Goal: Information Seeking & Learning: Learn about a topic

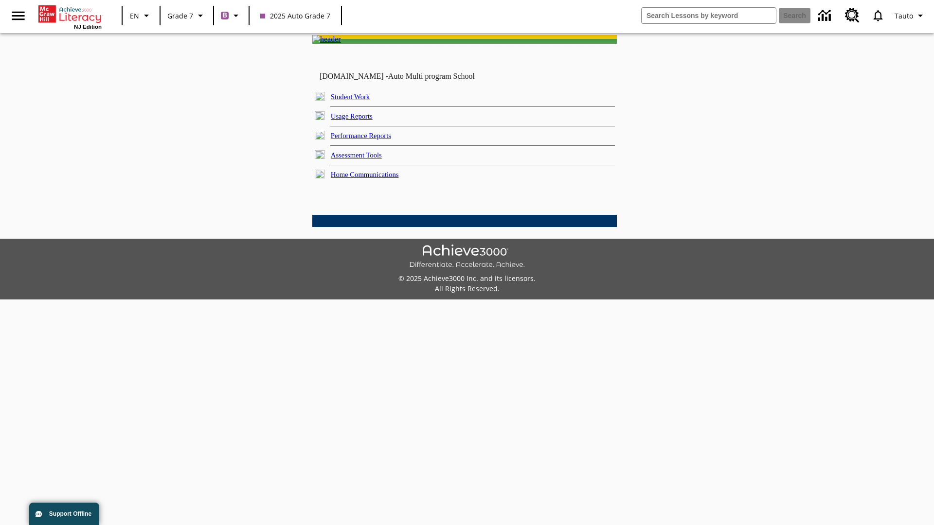
click at [372, 140] on link "Performance Reports" at bounding box center [361, 136] width 60 height 8
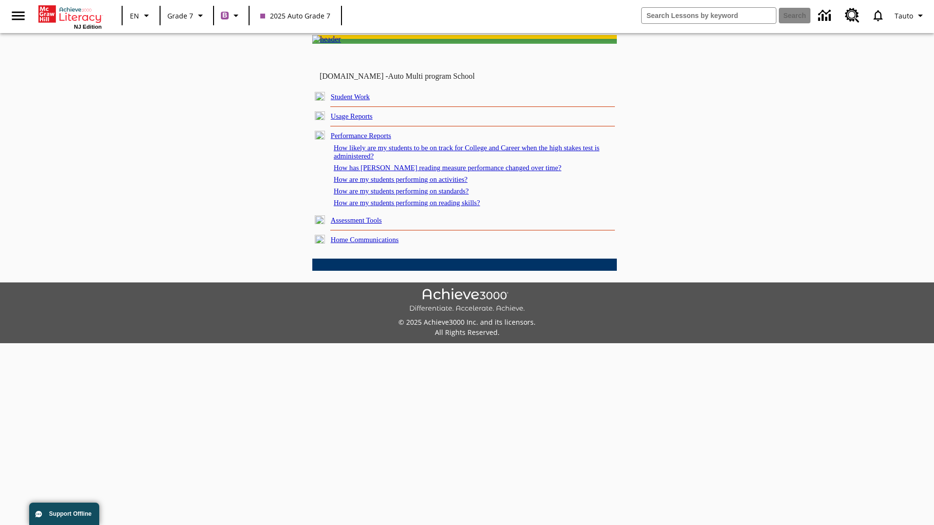
click at [442, 172] on link "How has [PERSON_NAME] reading measure performance changed over time?" at bounding box center [448, 168] width 228 height 8
